Goal: Task Accomplishment & Management: Manage account settings

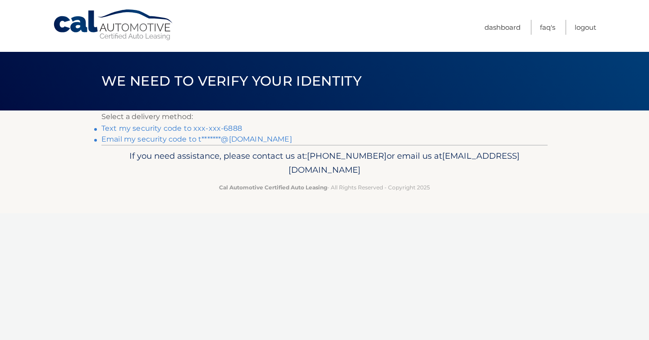
click at [213, 137] on link "Email my security code to t*******@[DOMAIN_NAME]" at bounding box center [196, 139] width 191 height 9
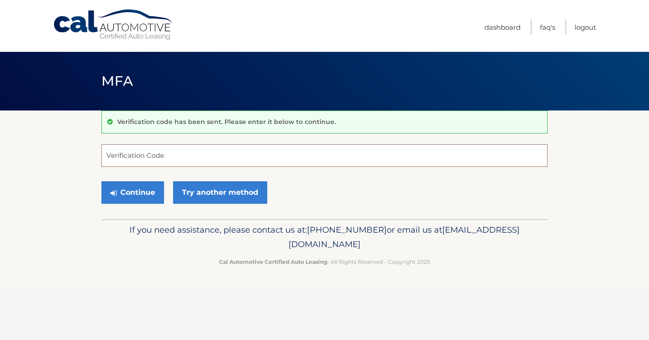
click at [240, 152] on input "Verification Code" at bounding box center [324, 155] width 446 height 23
type input "155454"
click at [135, 195] on button "Continue" at bounding box center [132, 192] width 63 height 23
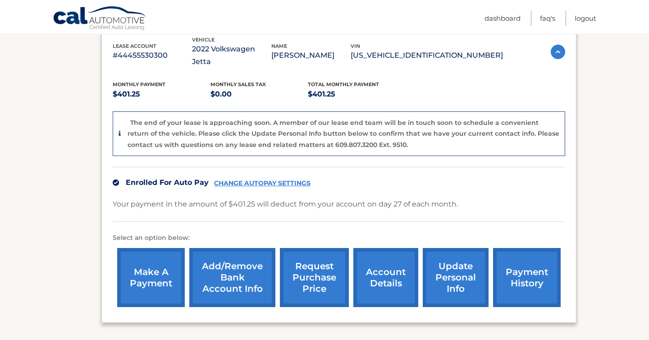
scroll to position [174, 0]
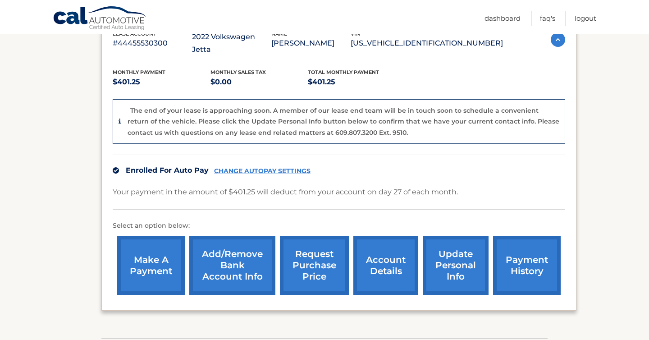
click at [140, 245] on link "make a payment" at bounding box center [151, 265] width 68 height 59
click at [527, 245] on link "payment history" at bounding box center [527, 265] width 68 height 59
click at [452, 253] on link "update personal info" at bounding box center [455, 265] width 66 height 59
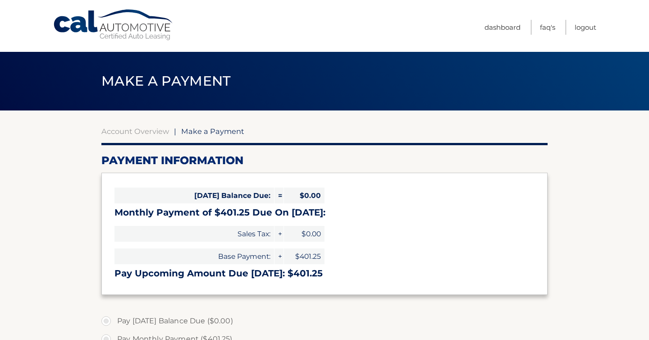
select select "NDk5MGU1NWYtMjZhZi00NzUwLTlmOTctODU3YTQxNjIxZmYw"
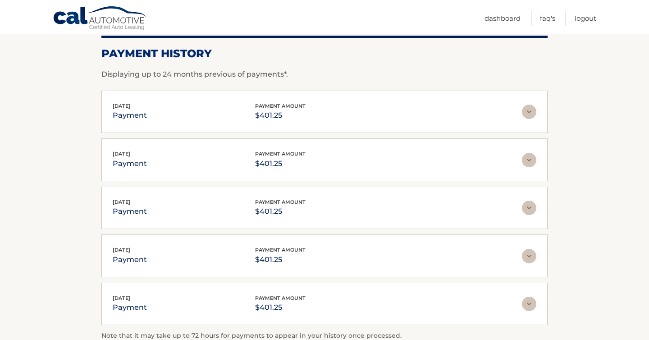
scroll to position [111, 0]
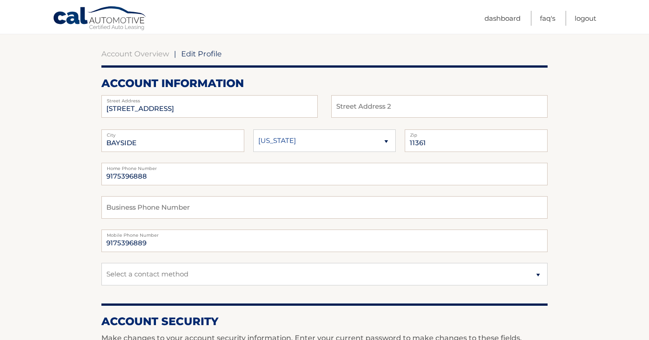
scroll to position [79, 0]
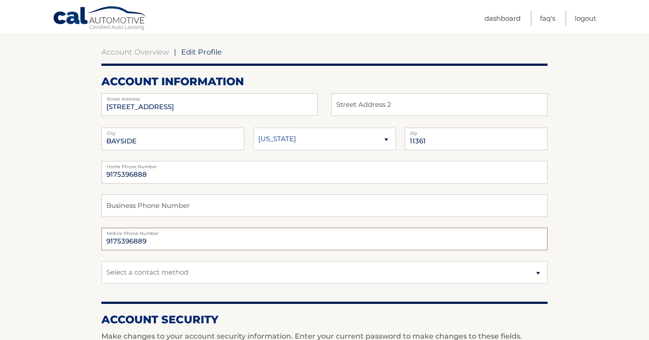
click at [190, 245] on input "9175396889" at bounding box center [324, 238] width 446 height 23
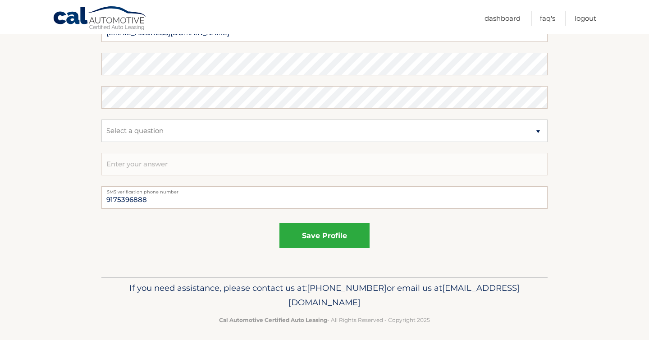
scroll to position [491, 0]
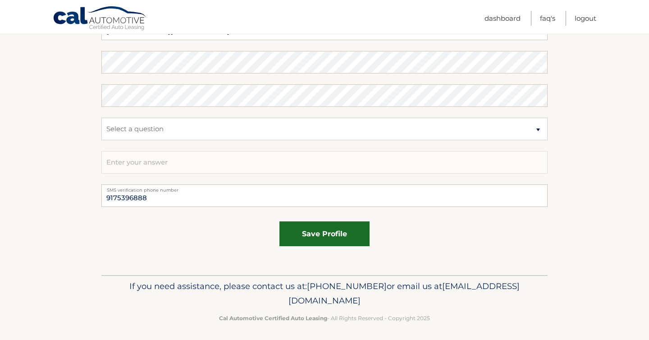
type input "9175396888"
click at [338, 239] on button "save profile" at bounding box center [324, 233] width 90 height 25
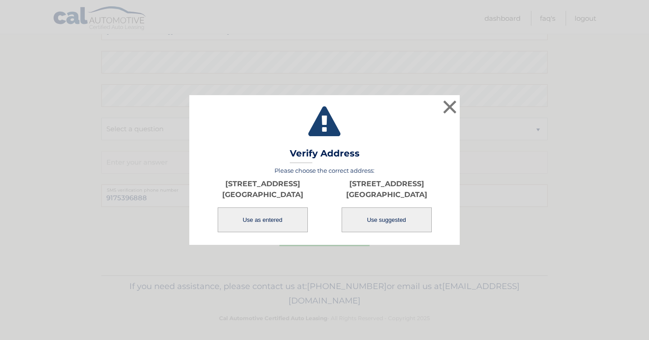
click at [408, 214] on button "Use suggested" at bounding box center [386, 219] width 90 height 25
type input "4519 216TH ST"
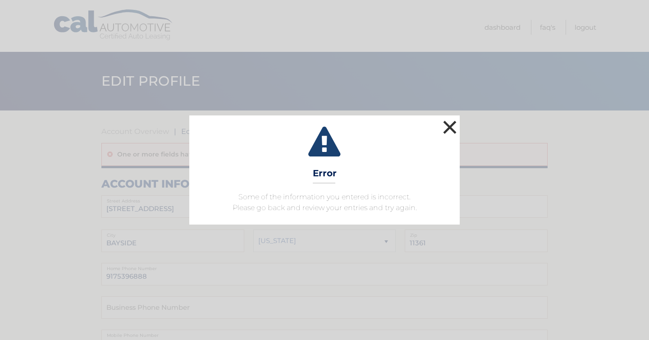
click at [448, 123] on button "×" at bounding box center [449, 127] width 18 height 18
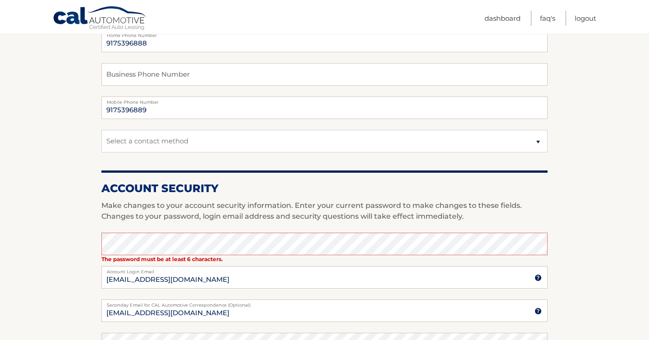
scroll to position [231, 0]
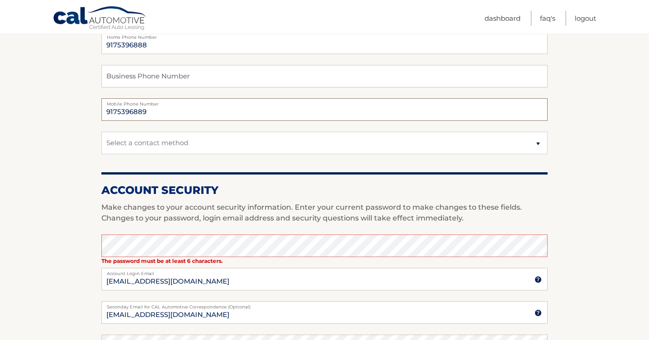
click at [247, 107] on input "9175396889" at bounding box center [324, 109] width 446 height 23
click at [237, 110] on input "9175396889" at bounding box center [324, 109] width 446 height 23
type input "9175396888"
click at [66, 150] on section "Account Overview | Edit Profile One or more fields have an error. account infor…" at bounding box center [324, 218] width 649 height 679
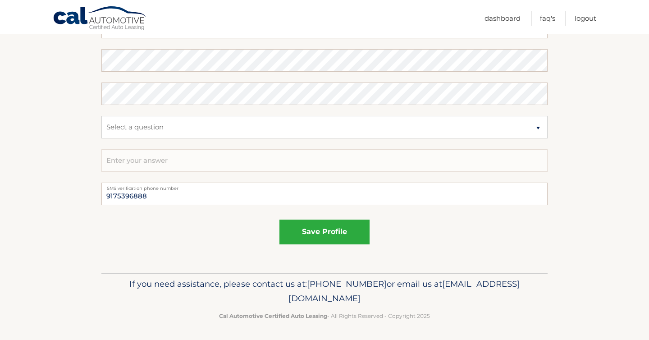
scroll to position [518, 0]
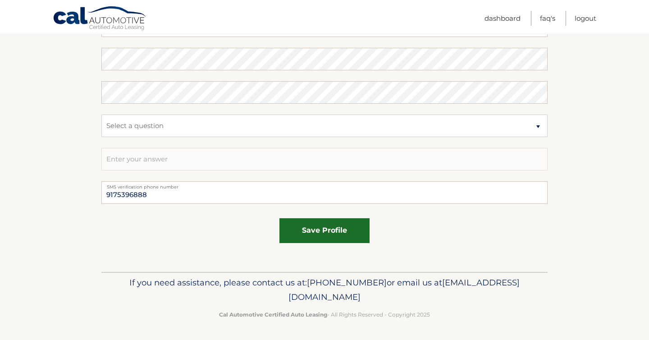
click at [309, 236] on button "save profile" at bounding box center [324, 230] width 90 height 25
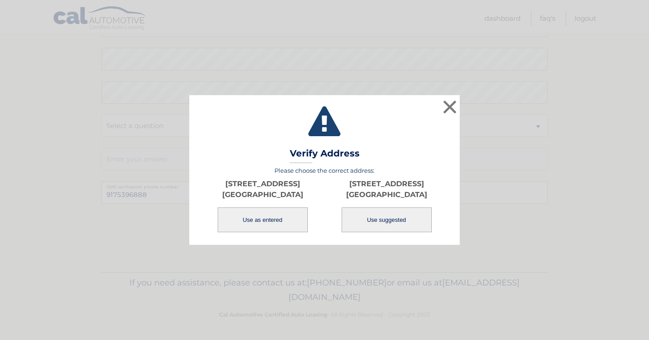
click at [403, 213] on button "Use suggested" at bounding box center [386, 219] width 90 height 25
type input "4519 216TH ST"
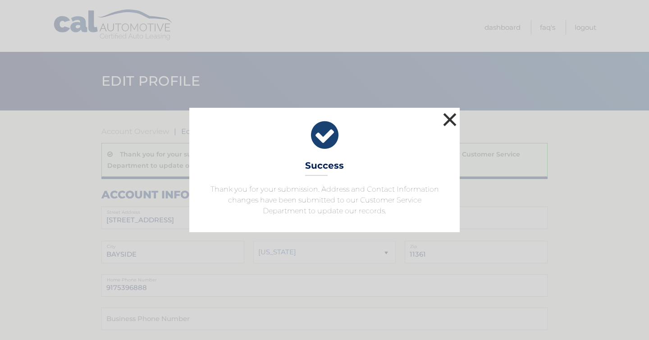
click at [449, 123] on button "×" at bounding box center [449, 119] width 18 height 18
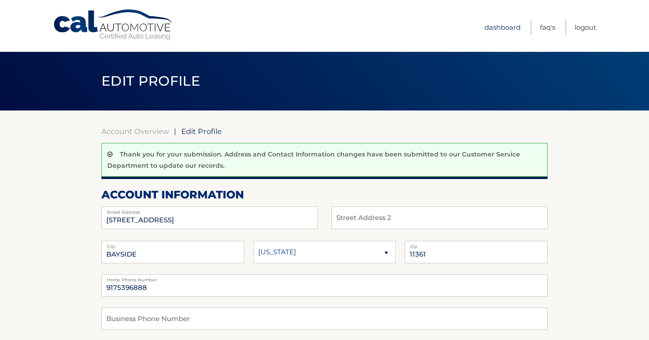
click at [513, 21] on link "Dashboard" at bounding box center [502, 27] width 36 height 15
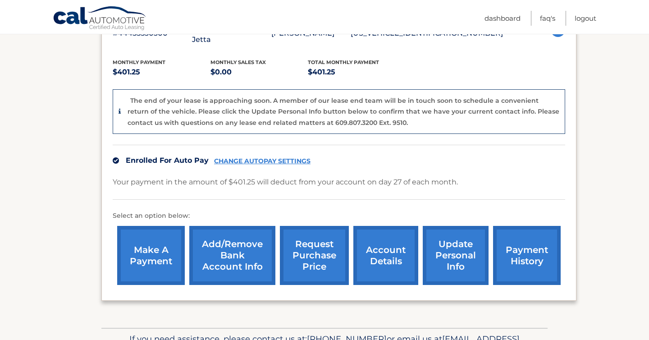
scroll to position [186, 0]
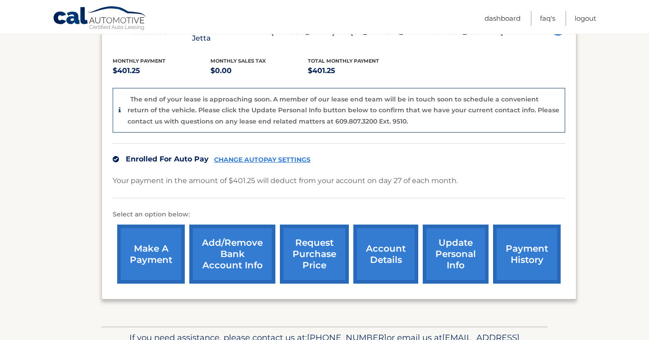
click at [388, 238] on link "account details" at bounding box center [385, 253] width 65 height 59
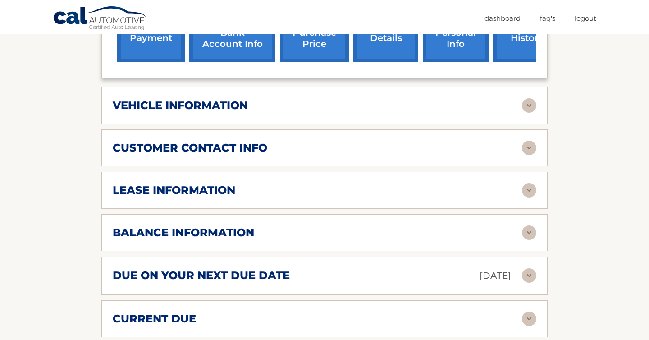
scroll to position [369, 0]
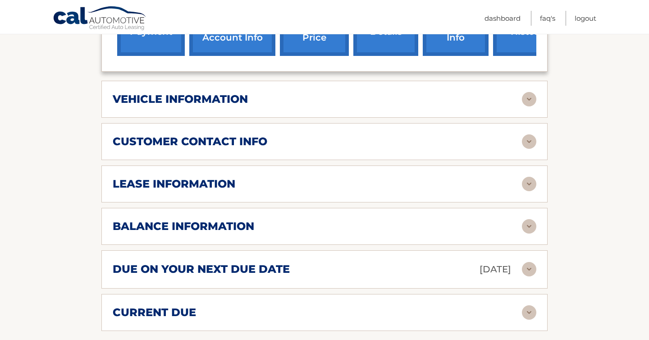
click at [520, 92] on div "vehicle information" at bounding box center [317, 99] width 409 height 14
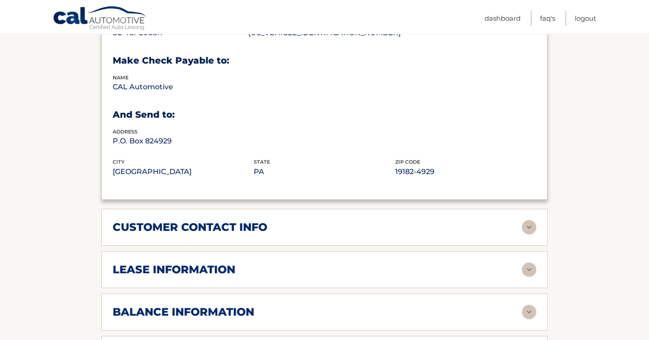
scroll to position [514, 0]
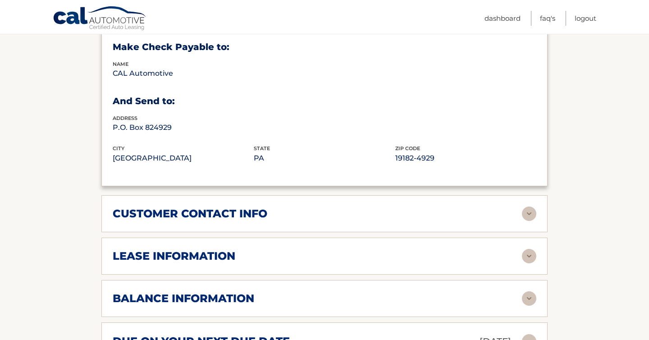
click at [454, 207] on div "customer contact info" at bounding box center [317, 214] width 409 height 14
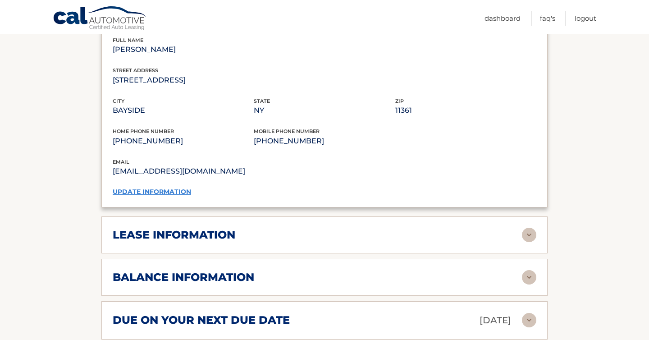
scroll to position [717, 0]
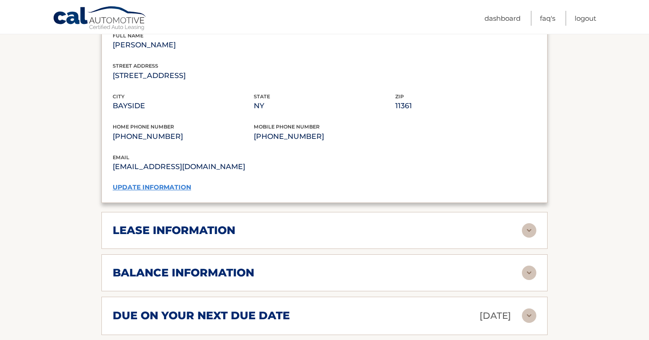
click at [463, 223] on div "lease information" at bounding box center [317, 230] width 409 height 14
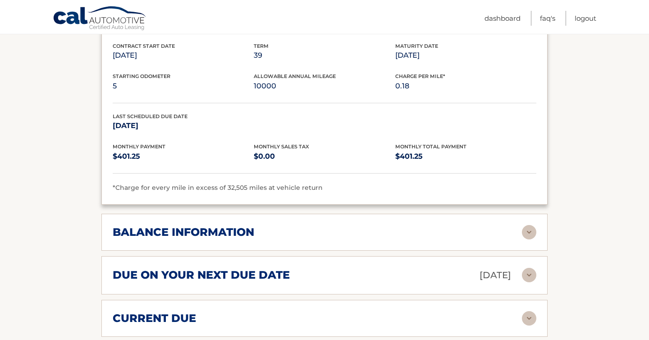
scroll to position [928, 0]
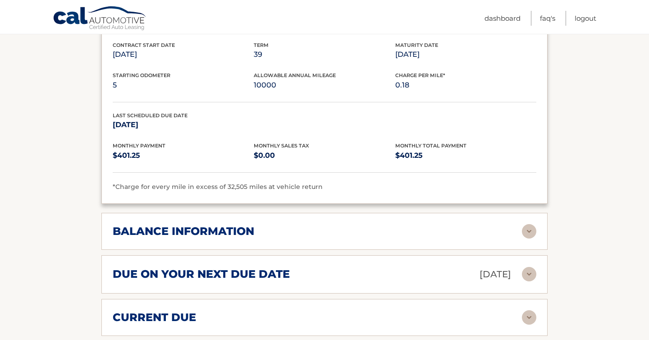
click at [536, 224] on img at bounding box center [529, 231] width 14 height 14
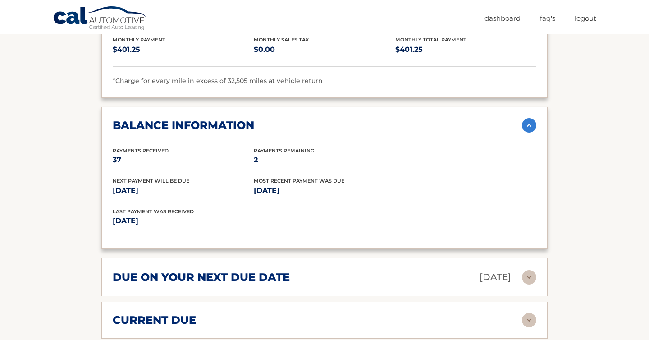
scroll to position [1035, 0]
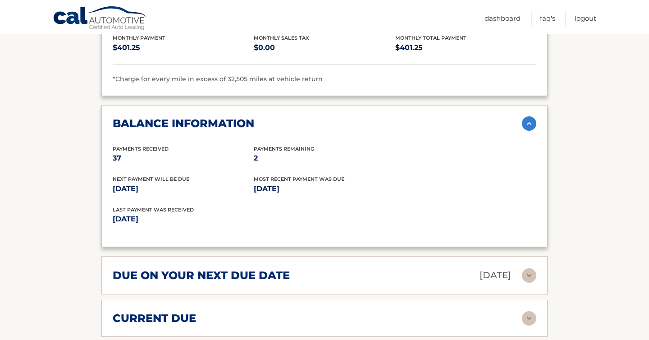
click at [497, 267] on p "Aug 27, 2025" at bounding box center [495, 275] width 32 height 16
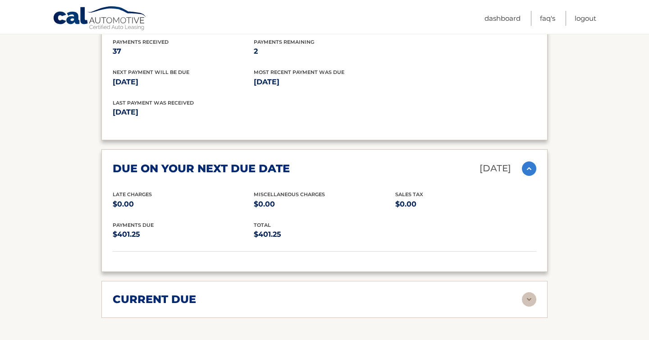
scroll to position [1152, 0]
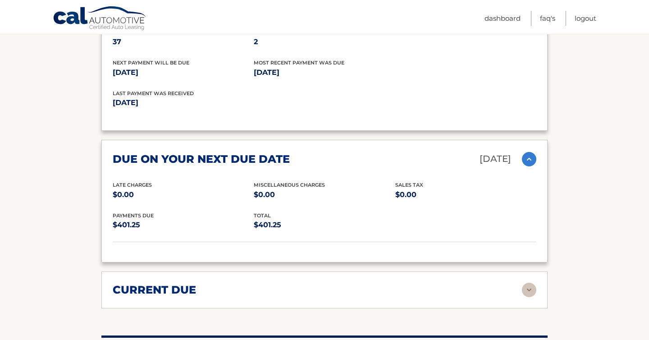
click at [467, 283] on div "current due" at bounding box center [317, 290] width 409 height 14
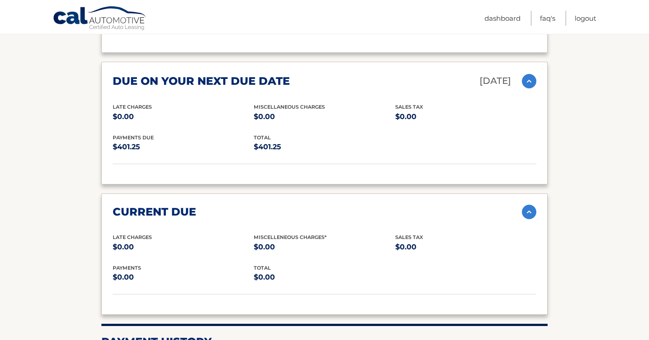
scroll to position [1221, 0]
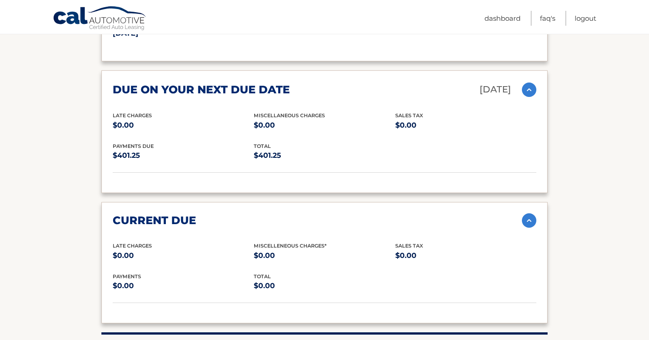
click at [523, 213] on img at bounding box center [529, 220] width 14 height 14
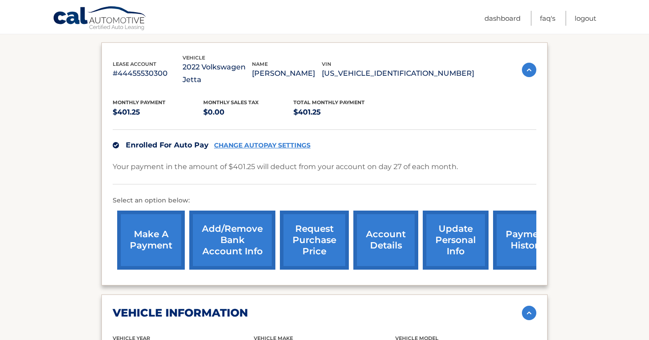
scroll to position [136, 0]
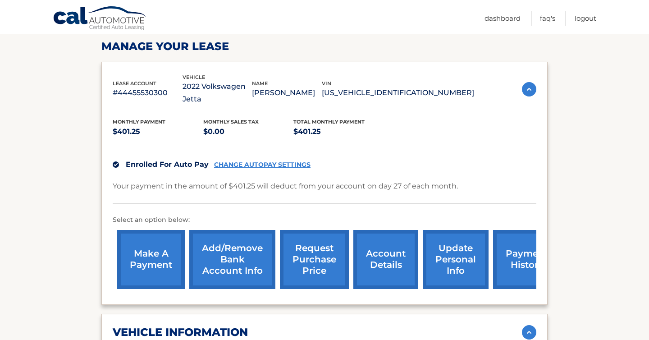
click at [302, 235] on link "request purchase price" at bounding box center [314, 259] width 69 height 59
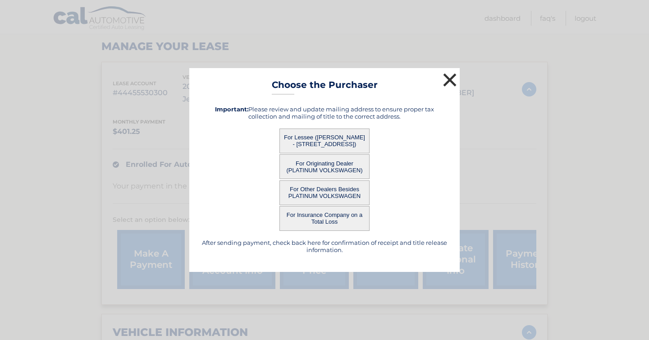
click at [450, 72] on button "×" at bounding box center [449, 80] width 18 height 18
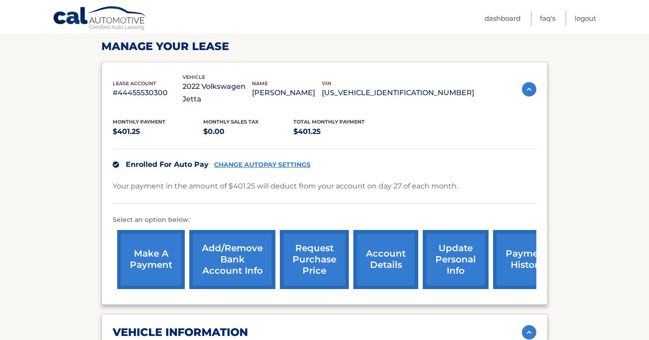
click at [112, 14] on link "Cal Automotive" at bounding box center [100, 19] width 95 height 26
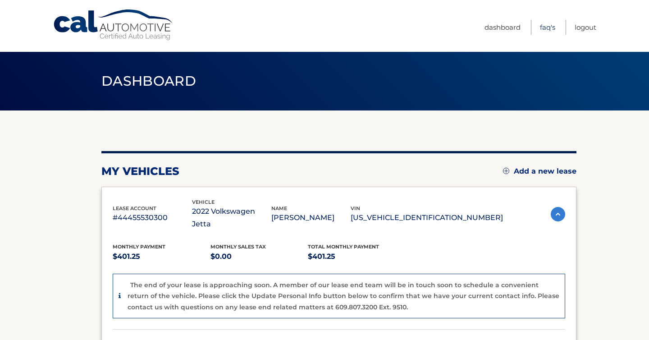
click at [545, 23] on link "FAQ's" at bounding box center [547, 27] width 15 height 15
